Goal: Information Seeking & Learning: Find specific fact

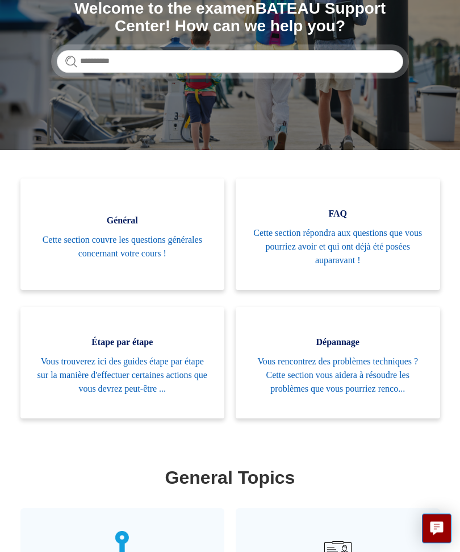
scroll to position [149, 0]
click at [60, 385] on span "Vous trouverez ici des guides étape par étape sur la manière d'effectuer certai…" at bounding box center [123, 375] width 171 height 41
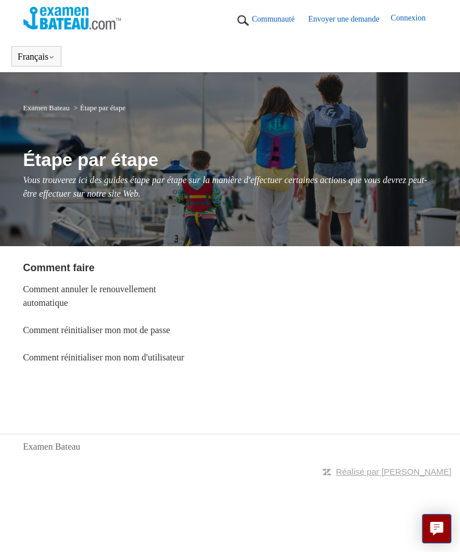
click at [406, 19] on link "Connexion" at bounding box center [414, 20] width 46 height 17
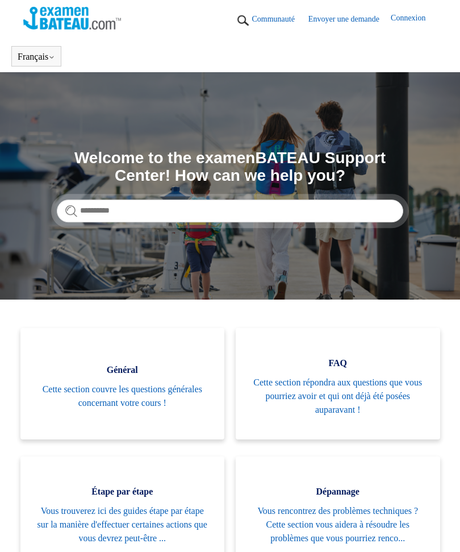
scroll to position [188, 0]
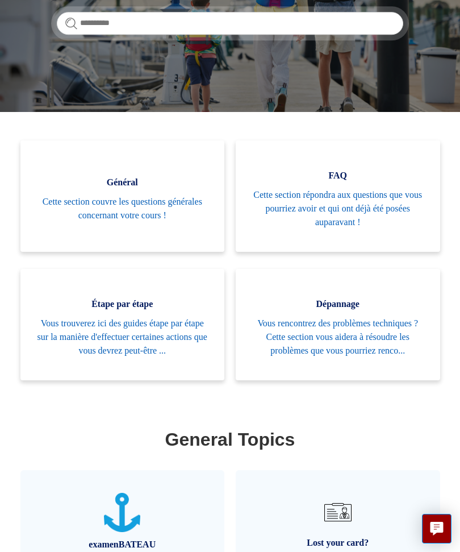
click at [393, 343] on span "Vous rencontrez des problèmes techniques ? Cette section vous aidera à résoudre…" at bounding box center [338, 337] width 171 height 41
click at [283, 201] on span "Cette section répondra aux questions que vous pourriez avoir et qui ont déjà ét…" at bounding box center [338, 208] width 171 height 41
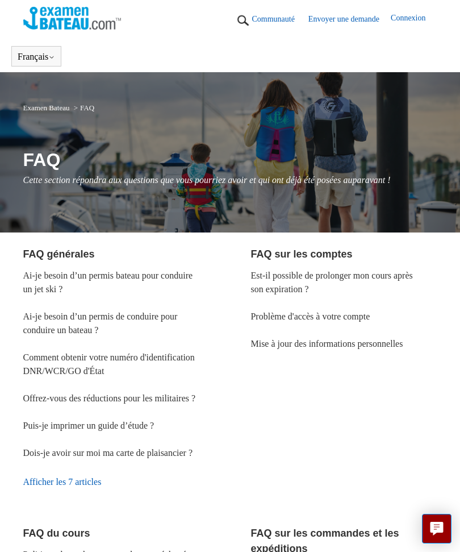
click at [48, 280] on link "Ai-je besoin d’un permis bateau pour conduire un jet ski ?" at bounding box center [108, 282] width 170 height 23
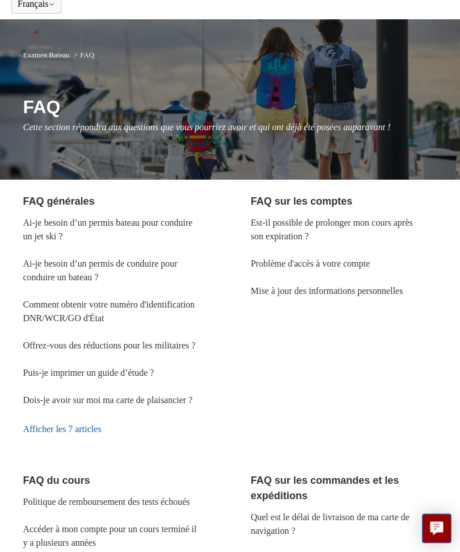
scroll to position [55, 0]
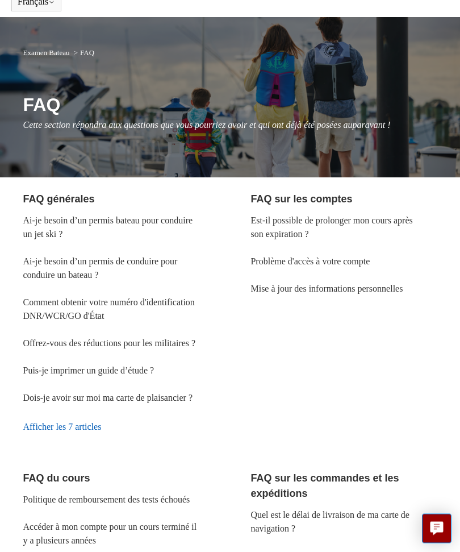
click at [44, 443] on link "Afficher les 7 articles" at bounding box center [116, 427] width 186 height 31
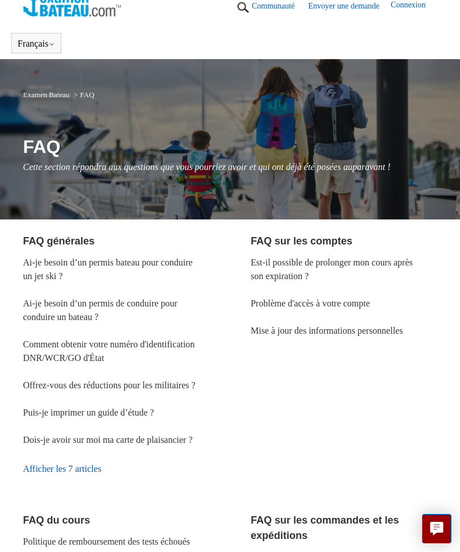
scroll to position [0, 0]
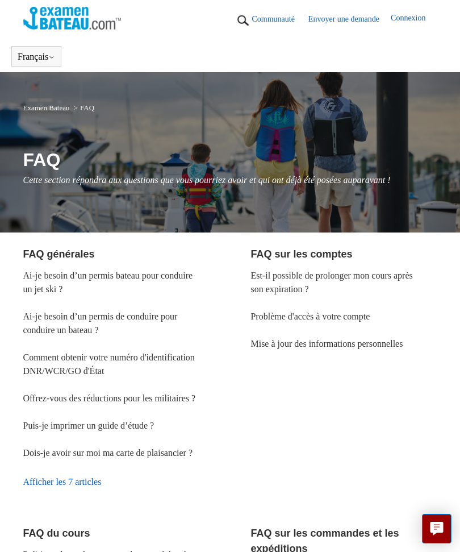
click at [235, 17] on img at bounding box center [243, 20] width 17 height 17
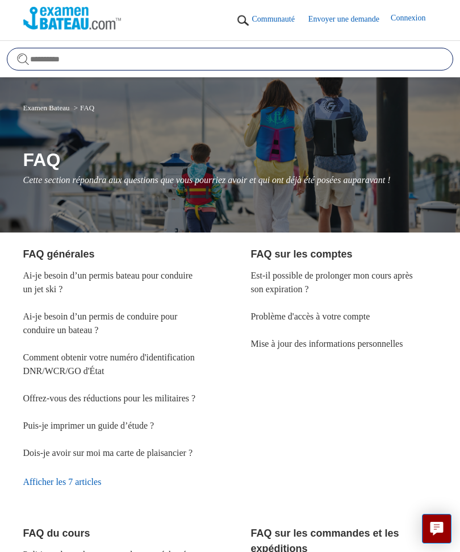
click at [47, 63] on input "Rechercher" at bounding box center [230, 59] width 447 height 23
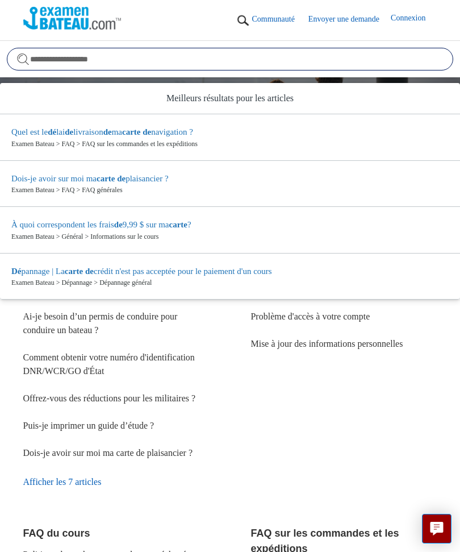
type input "**********"
click at [16, 56] on input "**********" at bounding box center [230, 59] width 447 height 23
click at [16, 52] on input "**********" at bounding box center [230, 59] width 447 height 23
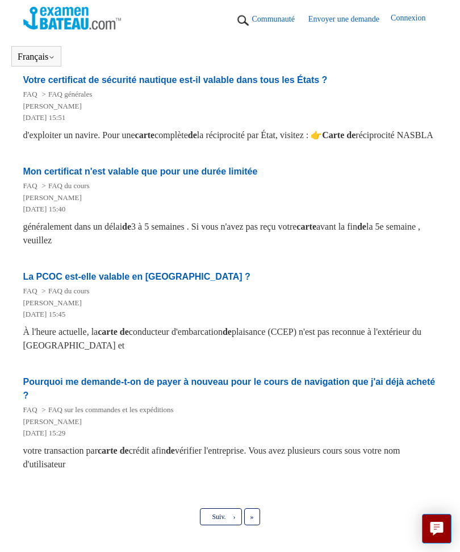
scroll to position [816, 0]
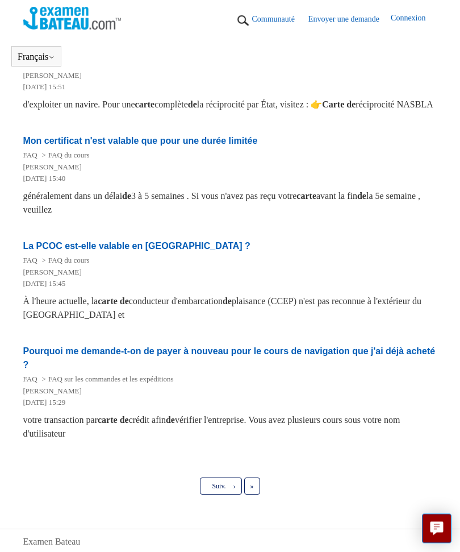
click at [221, 491] on span "Suiv." at bounding box center [219, 487] width 14 height 8
